Goal: Task Accomplishment & Management: Complete application form

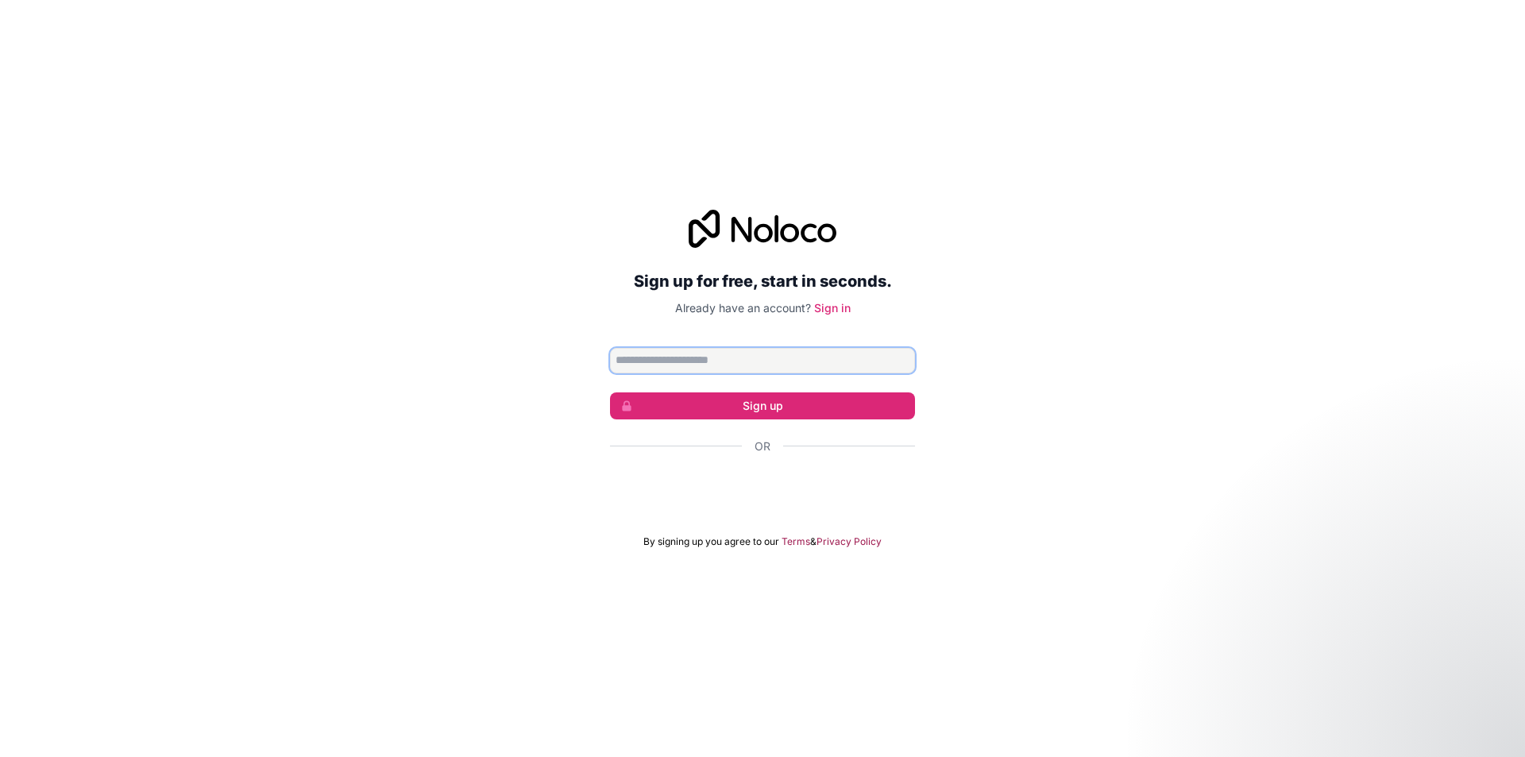
drag, startPoint x: 679, startPoint y: 359, endPoint x: 713, endPoint y: 369, distance: 35.5
click at [679, 359] on input "Email address" at bounding box center [762, 360] width 305 height 25
type input "**********"
click at [735, 405] on button "Sign up" at bounding box center [762, 405] width 305 height 27
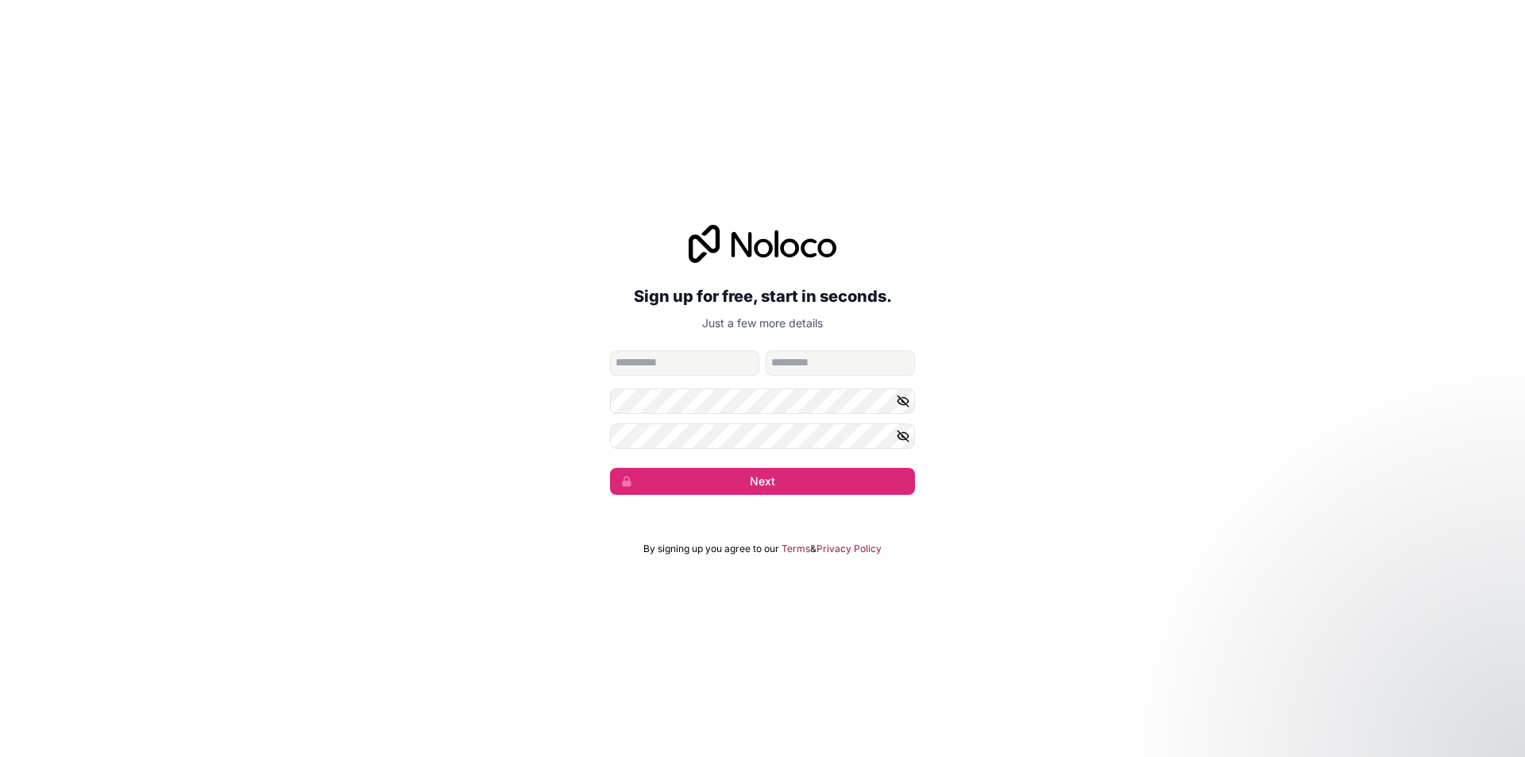
click at [644, 369] on input "given-name" at bounding box center [684, 362] width 149 height 25
type input "**********"
click at [812, 365] on input "family-name" at bounding box center [840, 362] width 149 height 25
type input "*******"
click at [655, 470] on button "Next" at bounding box center [762, 481] width 305 height 27
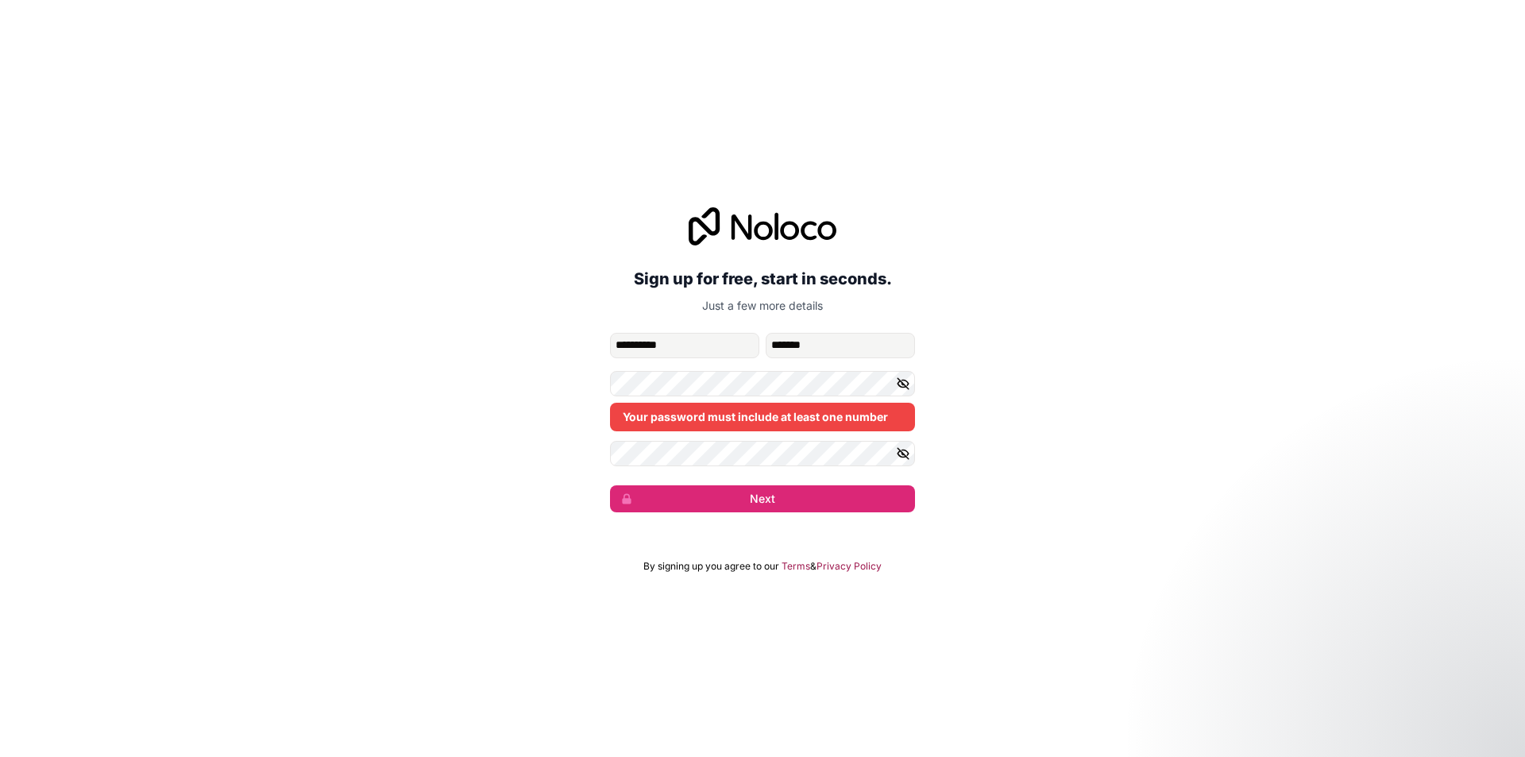
click at [898, 392] on button "button" at bounding box center [905, 383] width 19 height 25
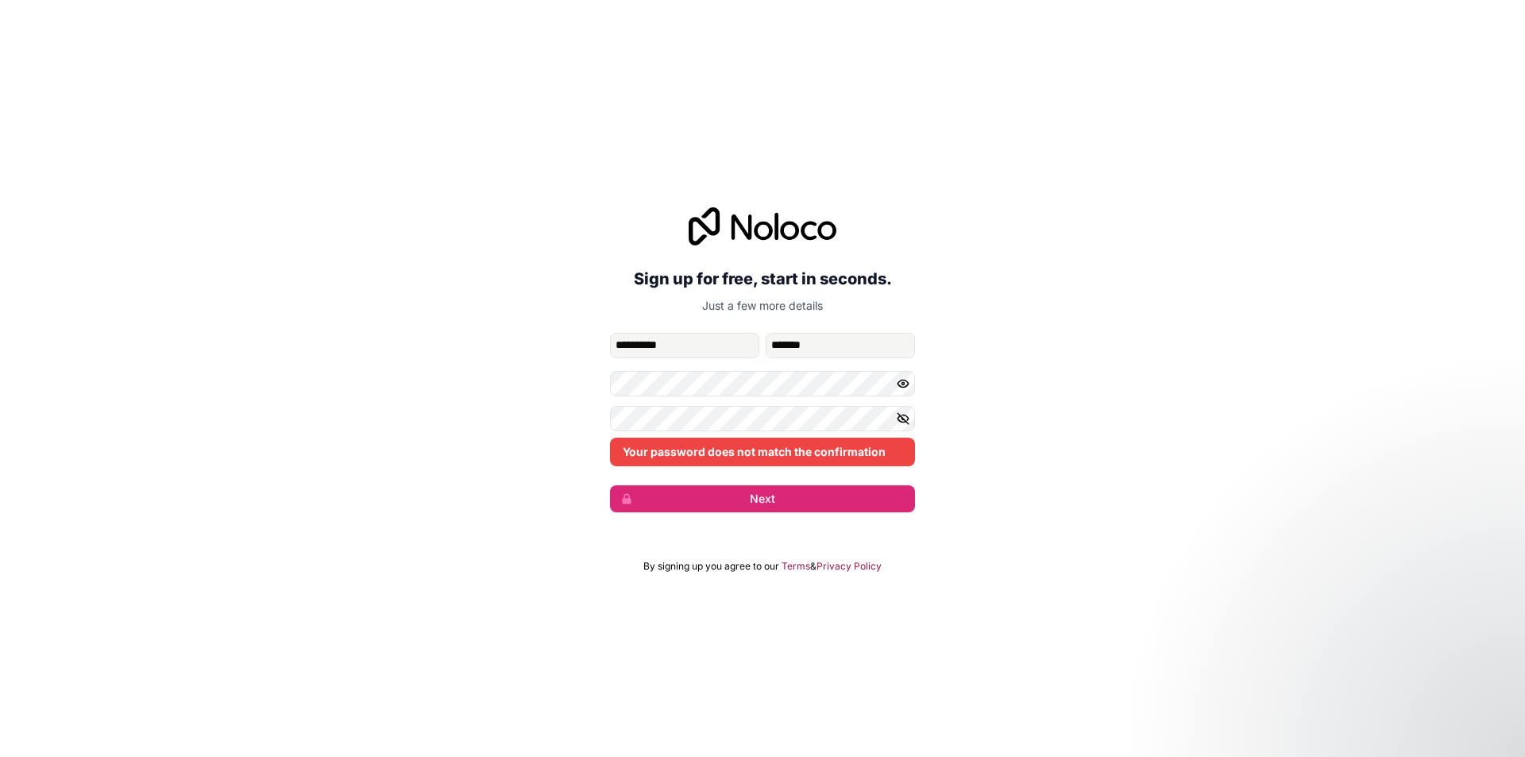
click at [897, 416] on icon "button" at bounding box center [903, 419] width 14 height 14
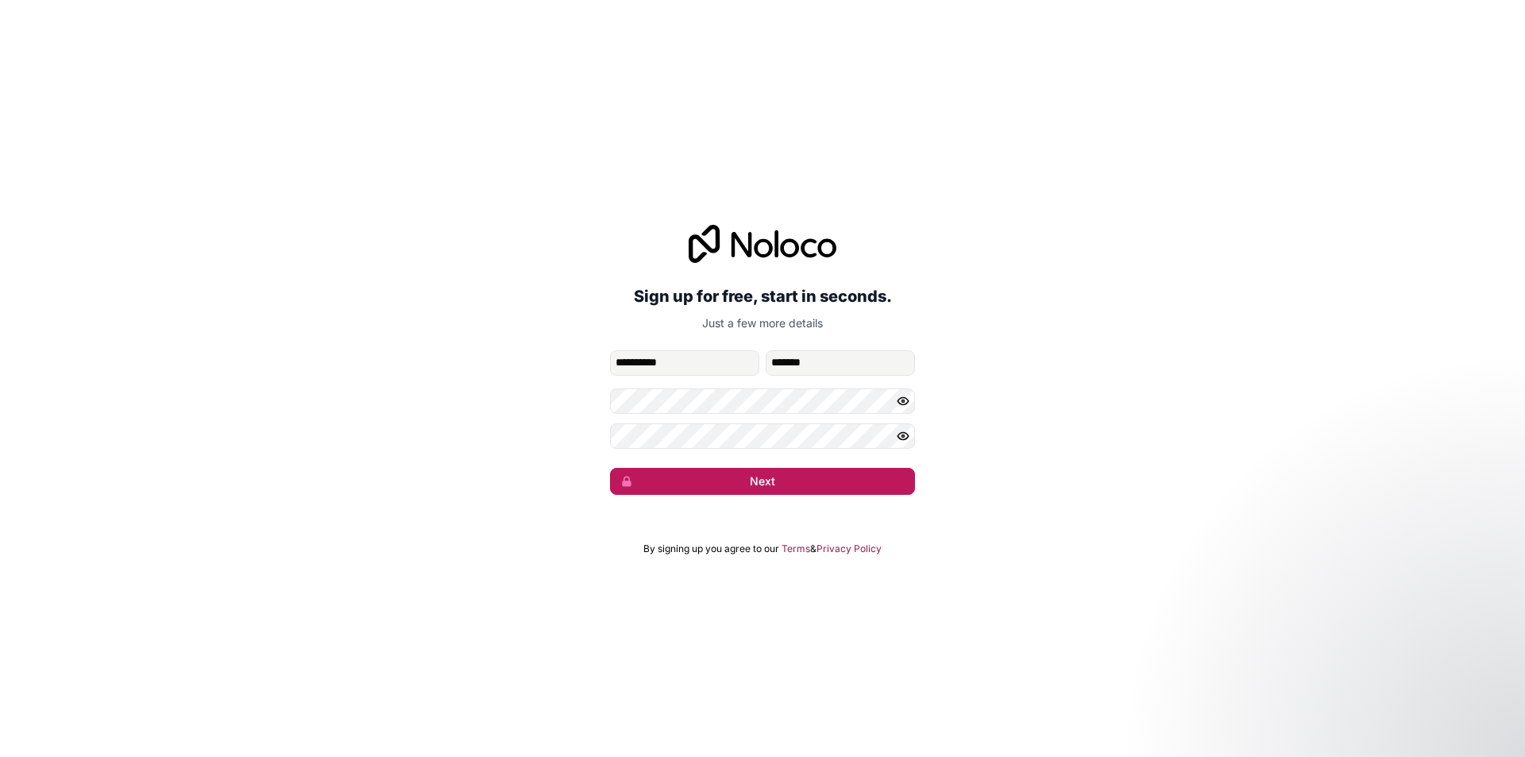
click at [698, 472] on button "Next" at bounding box center [762, 481] width 305 height 27
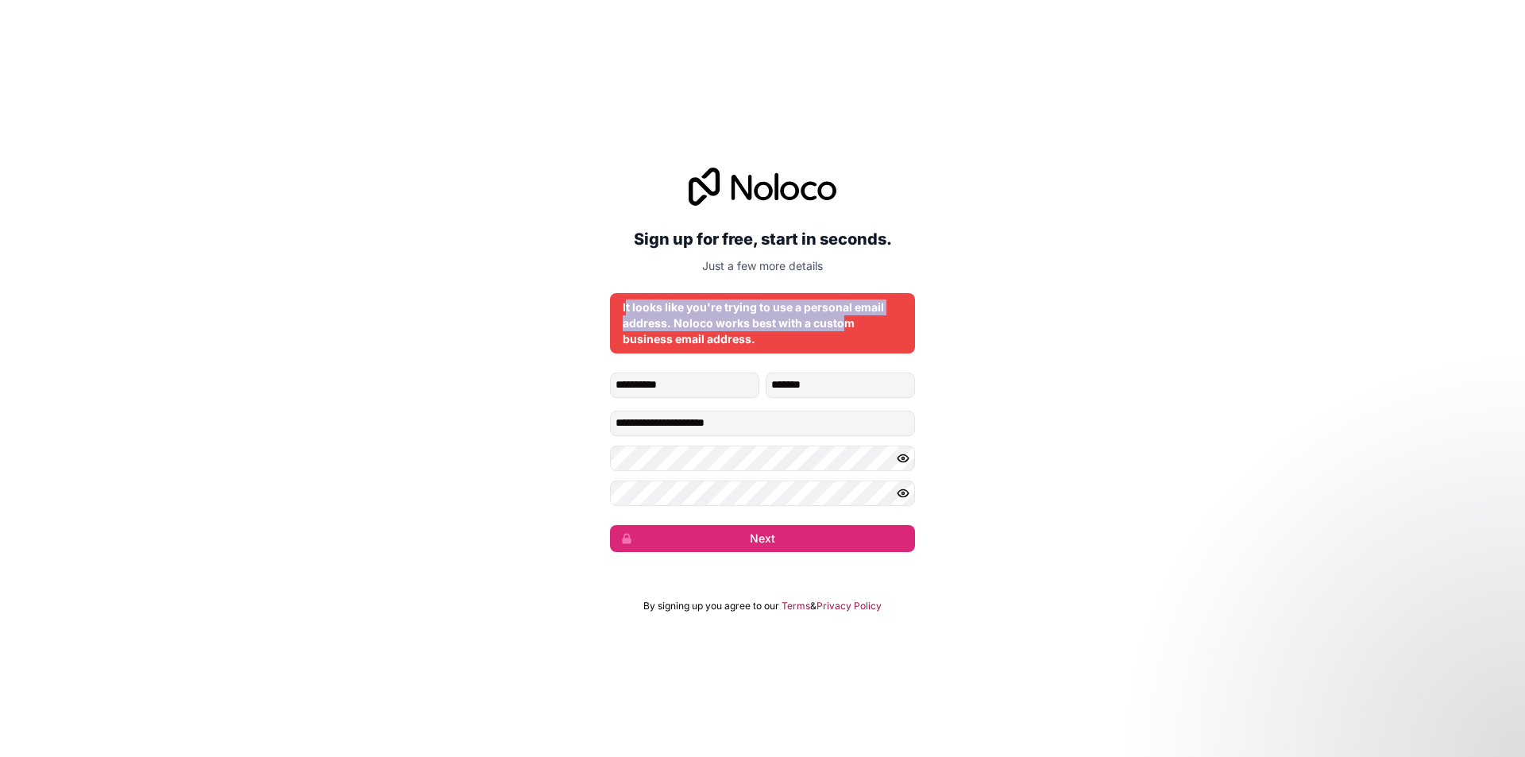
drag, startPoint x: 628, startPoint y: 301, endPoint x: 839, endPoint y: 330, distance: 213.3
click at [839, 330] on div "It looks like you're trying to use a personal email address. Noloco works best …" at bounding box center [763, 324] width 280 height 48
click at [767, 539] on button "Next" at bounding box center [762, 538] width 305 height 27
click at [693, 532] on button "Next" at bounding box center [762, 538] width 305 height 27
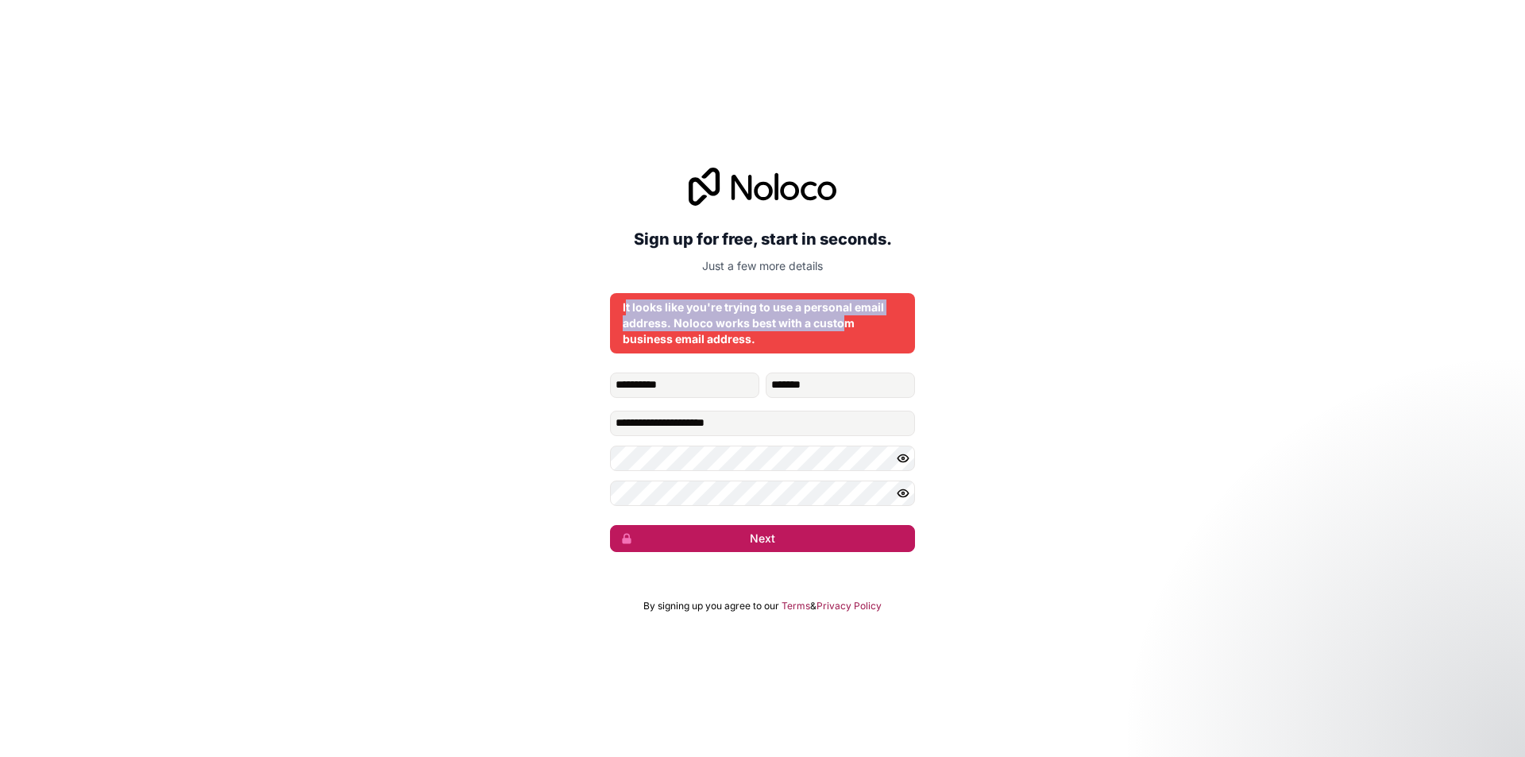
click at [693, 532] on button "Next" at bounding box center [762, 538] width 305 height 27
click at [692, 532] on button "Next" at bounding box center [762, 538] width 305 height 27
click at [692, 532] on button "submit" at bounding box center [762, 538] width 305 height 27
click at [692, 529] on button "Next" at bounding box center [762, 538] width 305 height 27
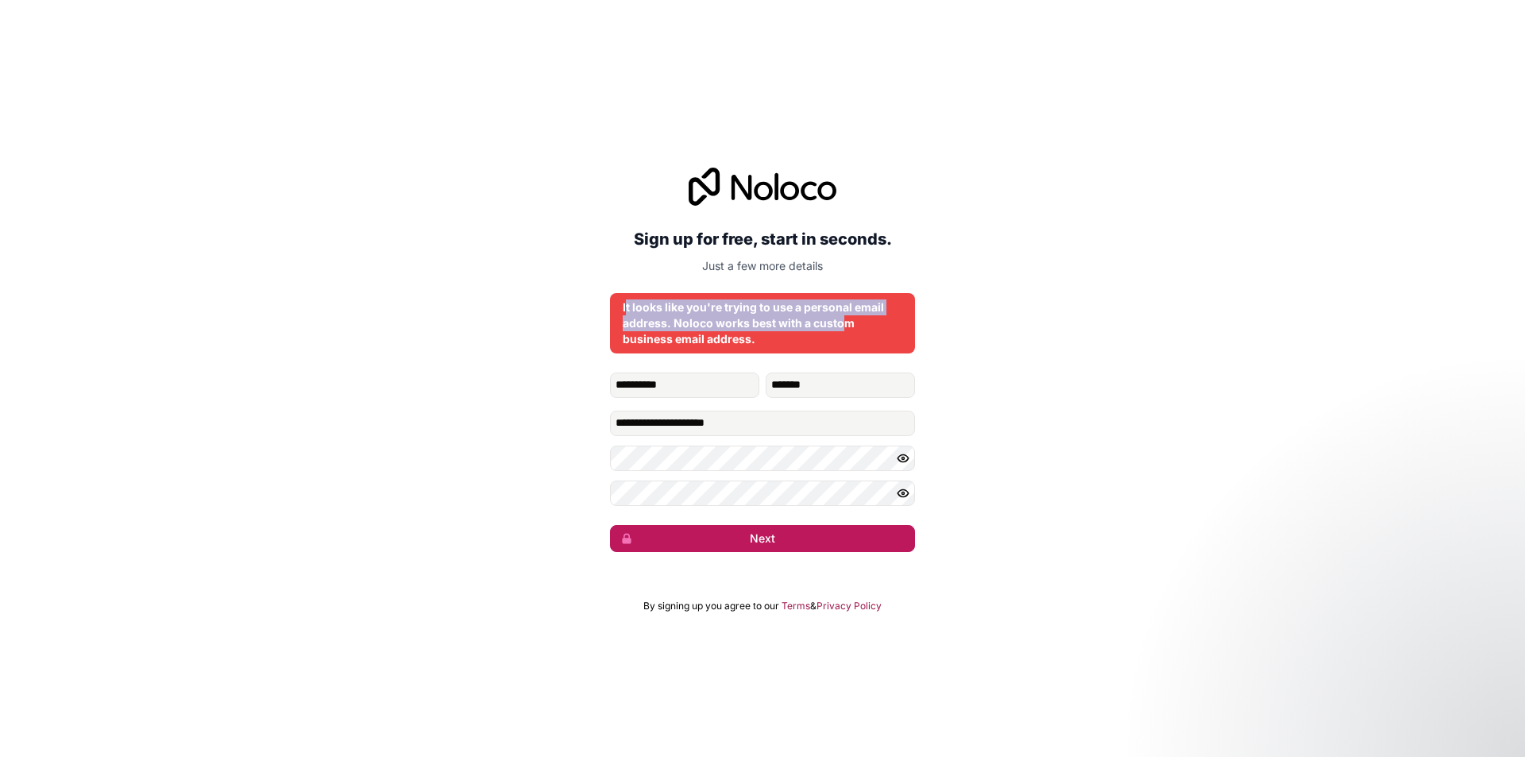
click at [692, 529] on button "Next" at bounding box center [762, 538] width 305 height 27
click at [692, 529] on button "submit" at bounding box center [762, 538] width 305 height 27
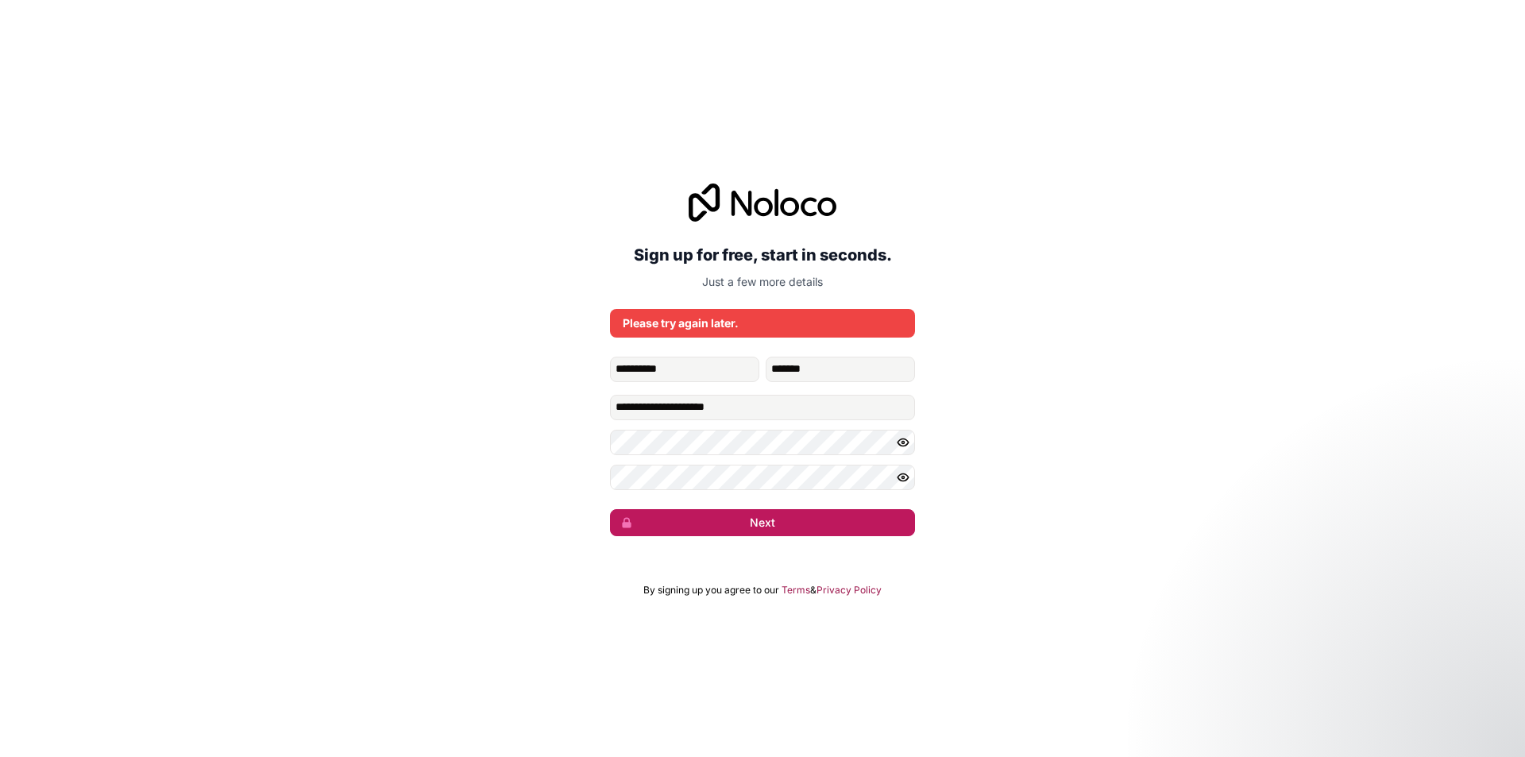
click at [826, 525] on button "Next" at bounding box center [762, 522] width 305 height 27
click at [713, 519] on button "Next" at bounding box center [762, 522] width 305 height 27
click at [765, 406] on input "**********" at bounding box center [762, 407] width 305 height 25
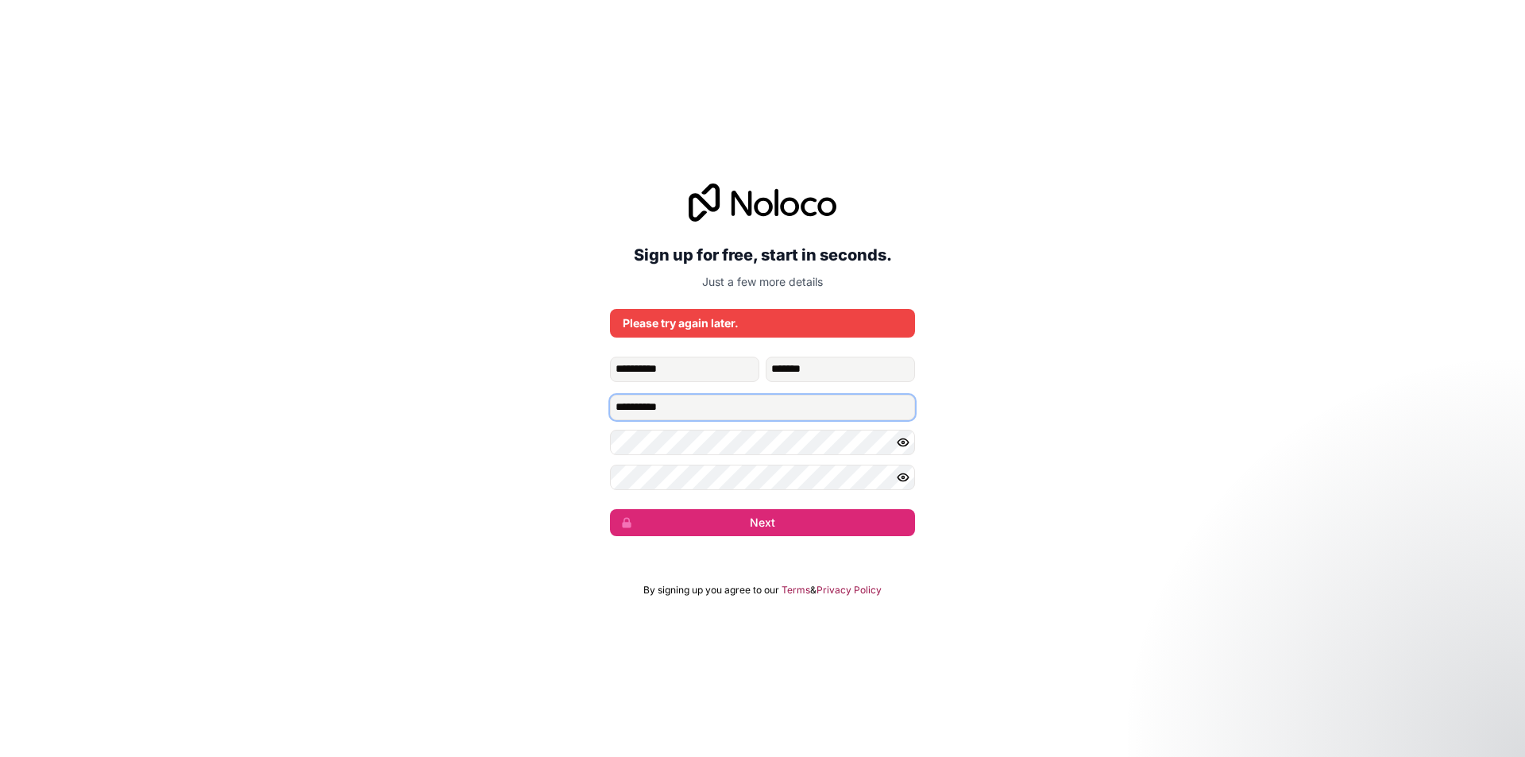
type input "**********"
click at [769, 530] on button "Next" at bounding box center [762, 522] width 305 height 27
click at [740, 525] on button "Next" at bounding box center [762, 522] width 305 height 27
click at [740, 525] on button "submit" at bounding box center [762, 522] width 305 height 27
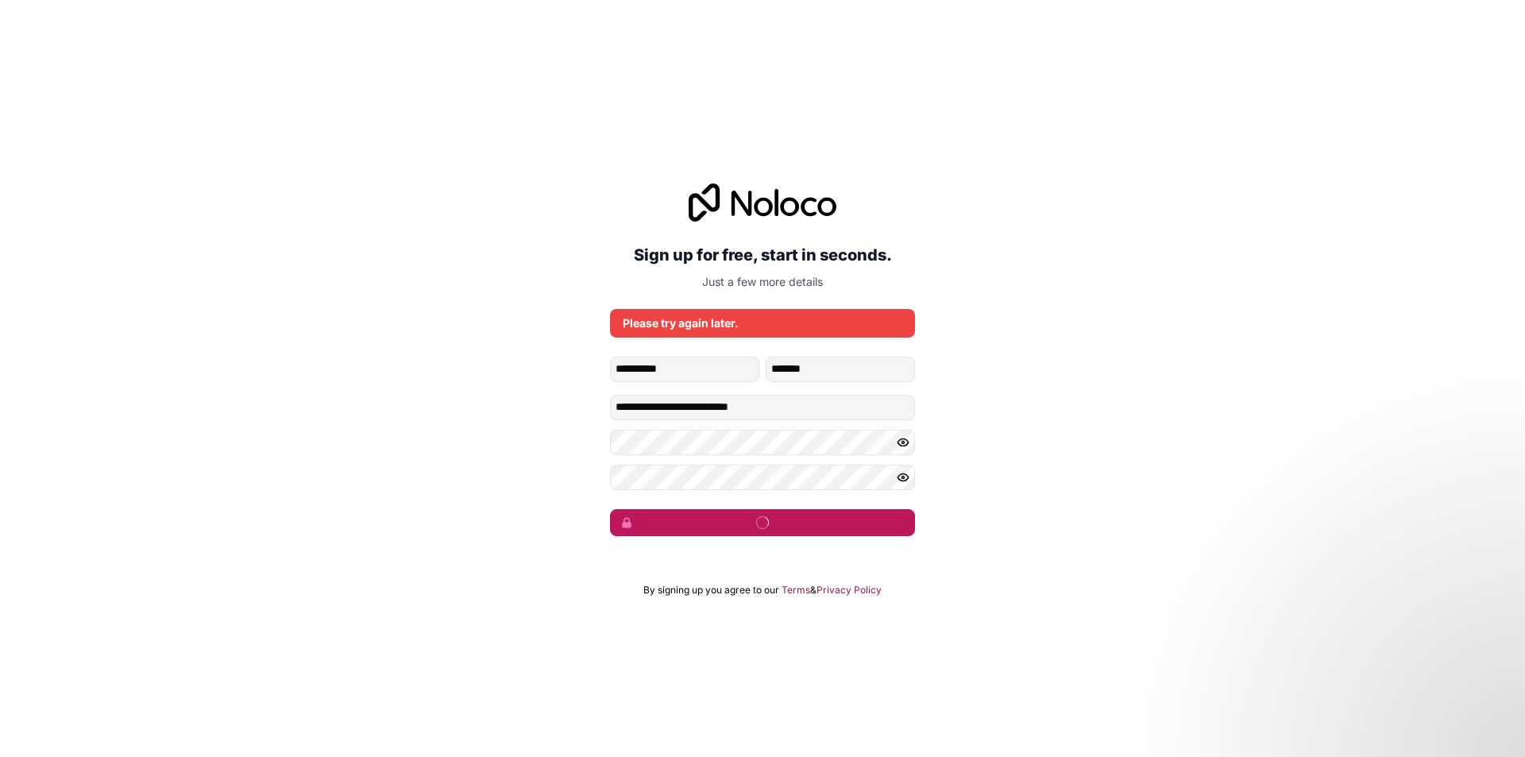
click at [740, 525] on button "submit" at bounding box center [762, 522] width 305 height 27
click at [740, 525] on button "Next" at bounding box center [762, 522] width 305 height 27
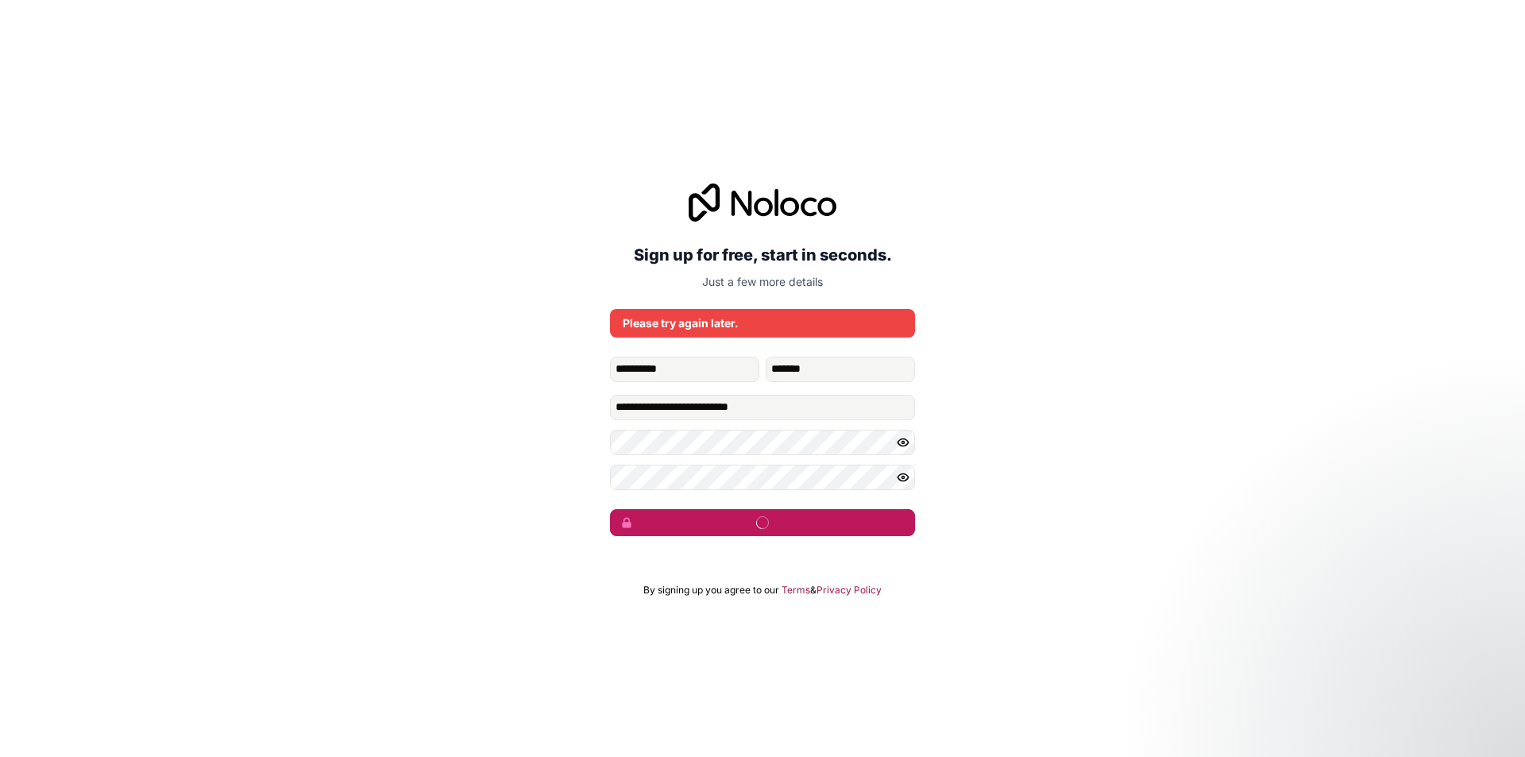
click at [740, 525] on button "submit" at bounding box center [762, 522] width 305 height 27
click at [740, 525] on button "Next" at bounding box center [762, 522] width 305 height 27
click at [740, 524] on button "submit" at bounding box center [762, 522] width 305 height 27
click at [741, 523] on button "Next" at bounding box center [762, 522] width 305 height 27
click at [741, 523] on button "submit" at bounding box center [762, 522] width 305 height 27
